Goal: Task Accomplishment & Management: Manage account settings

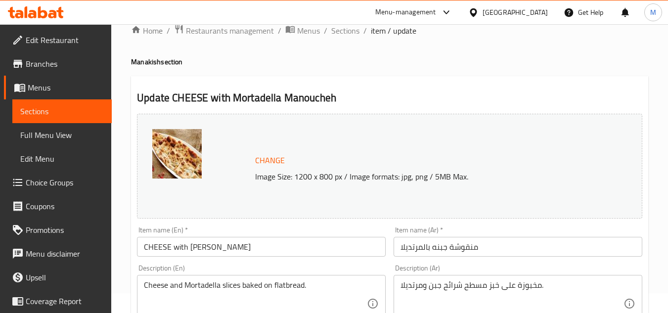
scroll to position [49, 0]
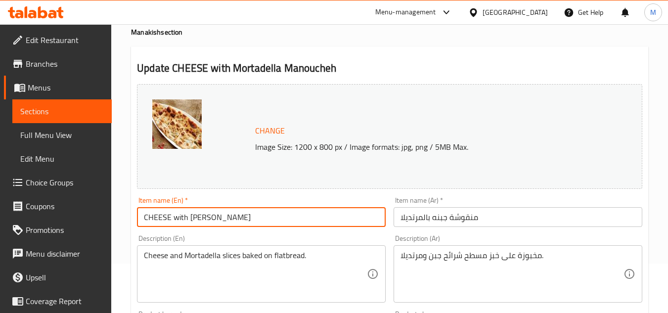
drag, startPoint x: 273, startPoint y: 213, endPoint x: 128, endPoint y: 225, distance: 146.4
click at [128, 225] on div "Home / Restaurants management / Menus / Sections / item / update Manakish secti…" at bounding box center [389, 319] width 557 height 689
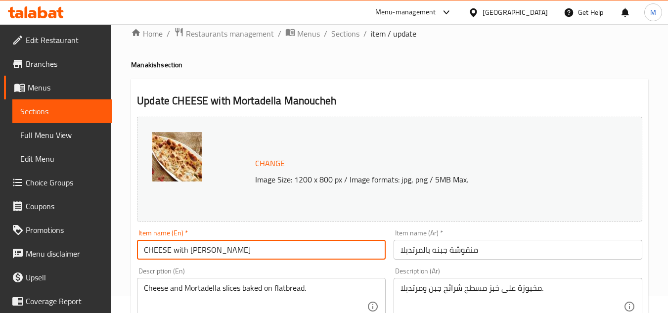
scroll to position [0, 0]
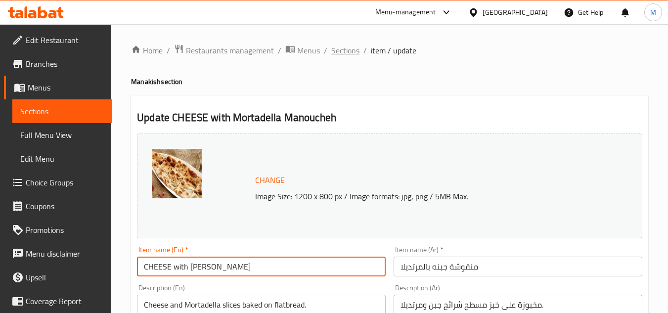
click at [339, 48] on span "Sections" at bounding box center [345, 50] width 28 height 12
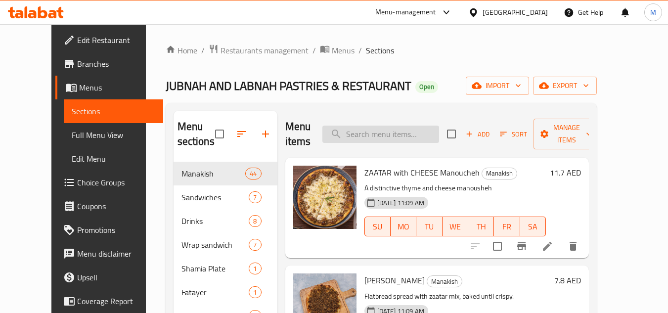
click at [411, 130] on input "search" at bounding box center [380, 134] width 117 height 17
paste input "CHEESE with [PERSON_NAME]"
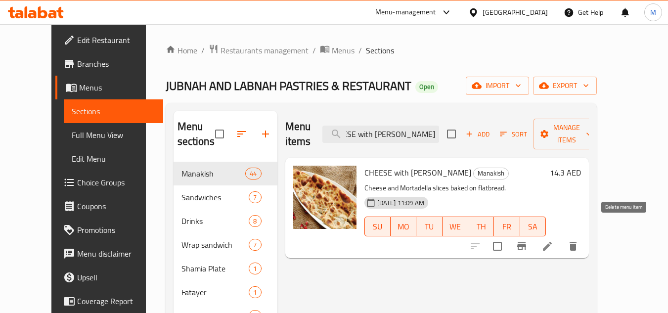
type input "CHEESE with [PERSON_NAME]"
click at [576, 242] on icon "delete" at bounding box center [573, 246] width 7 height 9
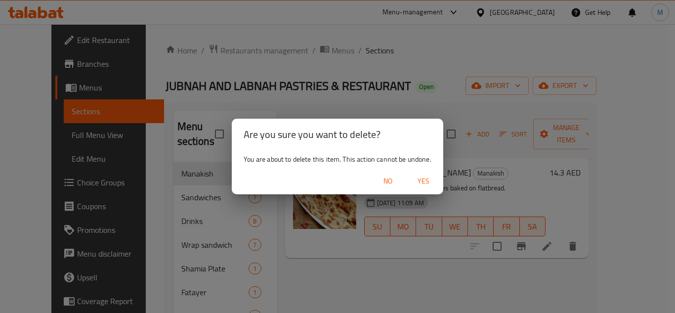
click at [428, 176] on span "Yes" at bounding box center [424, 181] width 24 height 12
